Goal: Navigation & Orientation: Find specific page/section

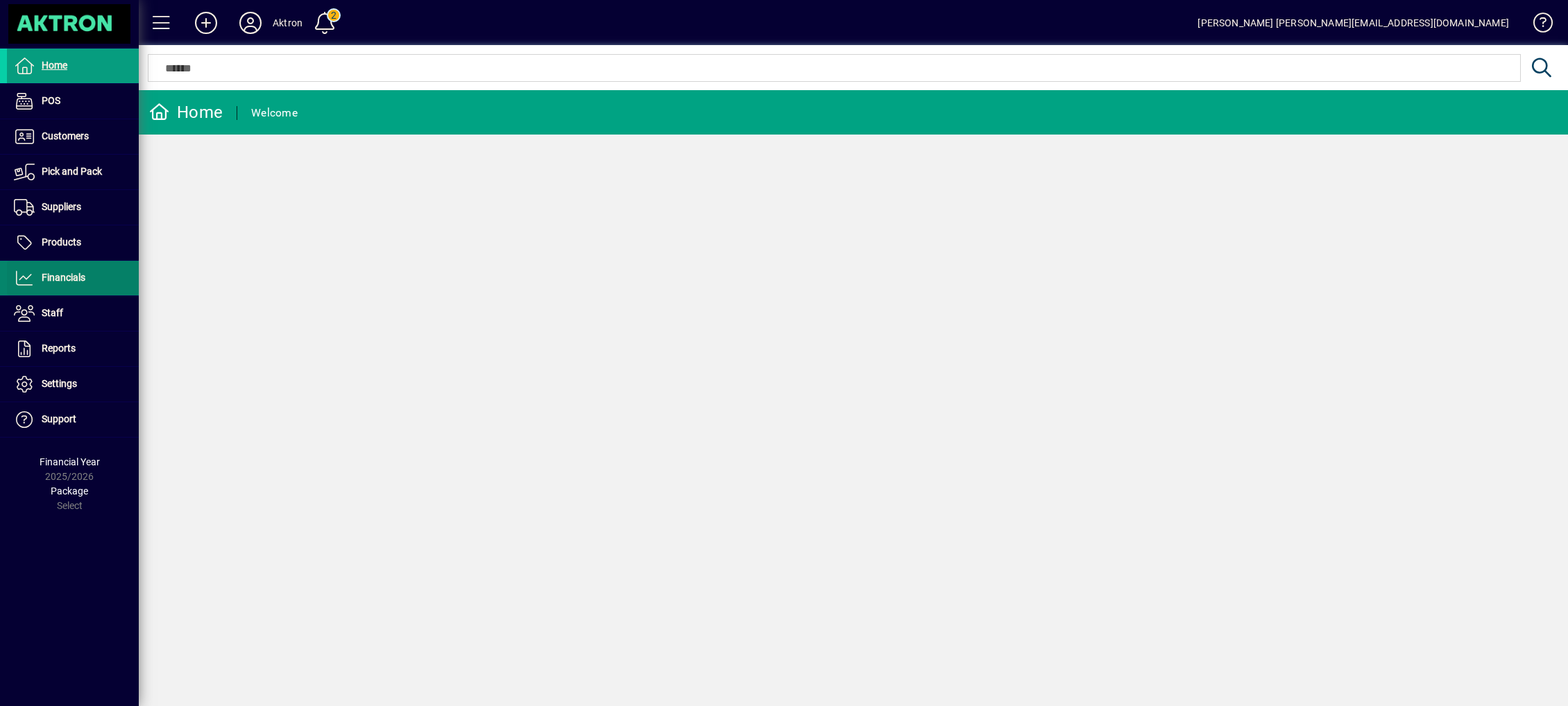
click at [69, 275] on span "Financials" at bounding box center [63, 277] width 44 height 11
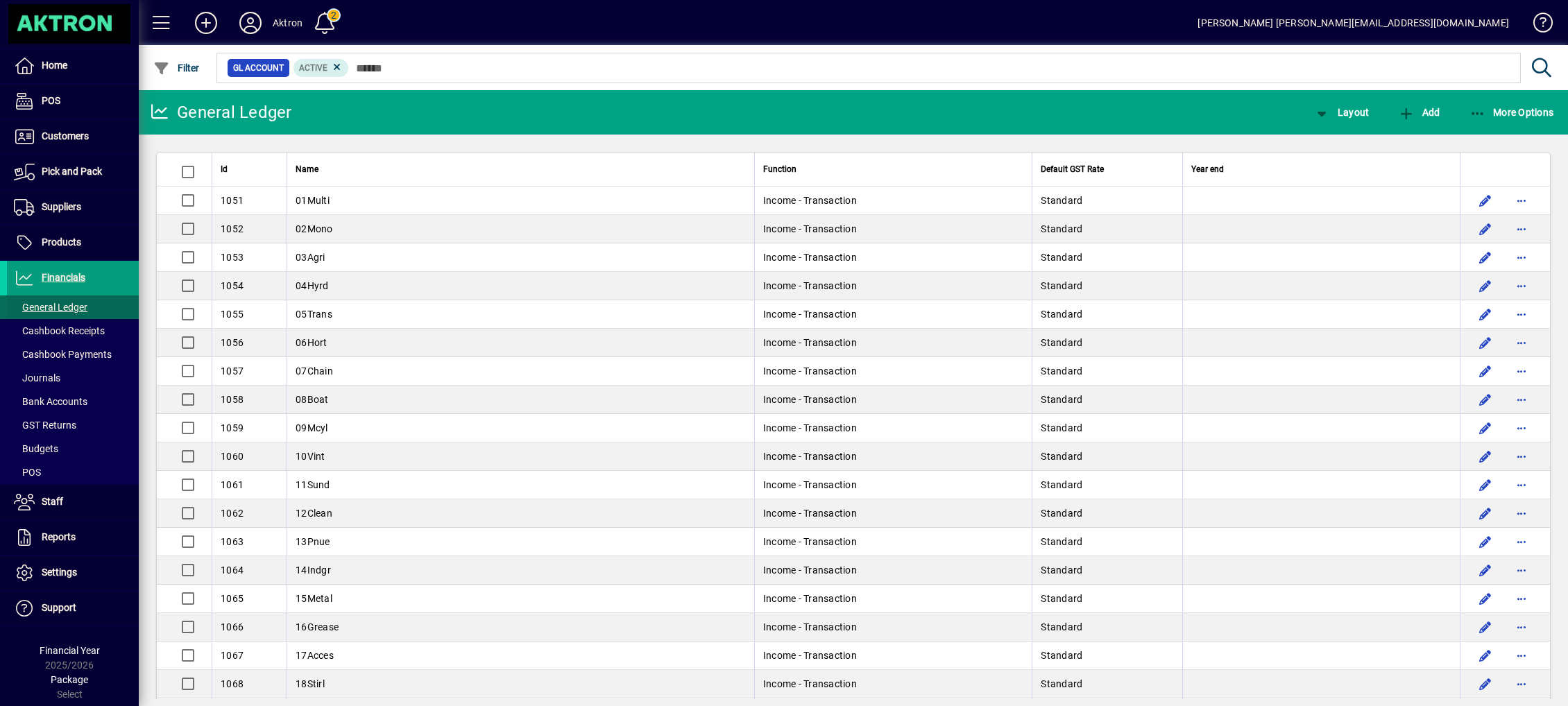
click at [35, 305] on span "General Ledger" at bounding box center [51, 307] width 74 height 11
click at [78, 305] on span "General Ledger" at bounding box center [51, 307] width 74 height 11
click at [39, 401] on span "Bank Accounts" at bounding box center [51, 401] width 74 height 11
